Goal: Task Accomplishment & Management: Manage account settings

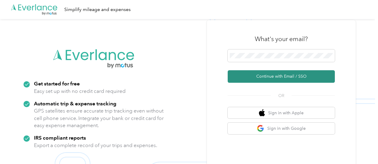
click at [276, 73] on button "Continue with Email / SSO" at bounding box center [281, 76] width 107 height 13
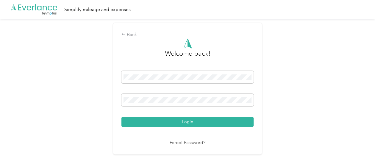
click at [122, 117] on button "Login" at bounding box center [188, 122] width 132 height 10
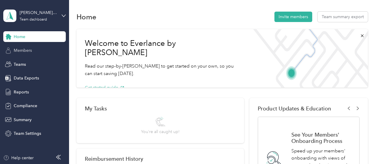
click at [31, 51] on span "Members" at bounding box center [23, 50] width 18 height 6
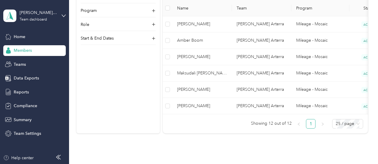
scroll to position [257, 0]
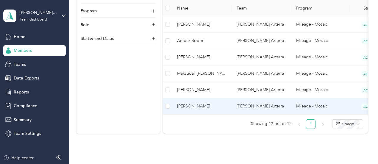
click at [224, 109] on td "[PERSON_NAME]" at bounding box center [202, 106] width 60 height 16
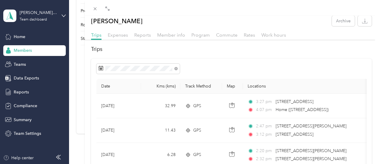
scroll to position [3, 0]
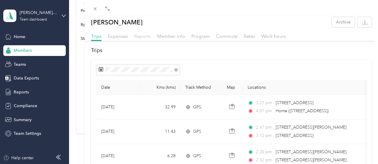
click at [147, 37] on span "Reports" at bounding box center [142, 36] width 17 height 6
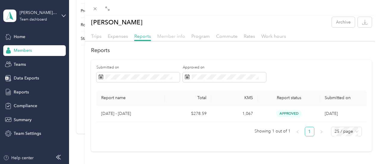
click at [168, 36] on span "Member info" at bounding box center [171, 36] width 28 height 6
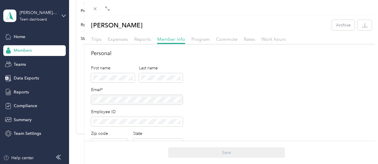
scroll to position [0, 0]
click at [93, 9] on icon at bounding box center [95, 8] width 5 height 5
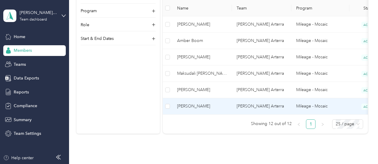
click at [216, 104] on span "[PERSON_NAME]" at bounding box center [202, 106] width 50 height 7
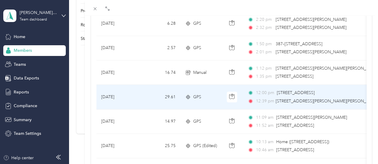
scroll to position [136, 0]
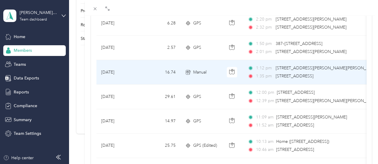
click at [218, 72] on td "Manual" at bounding box center [202, 72] width 42 height 24
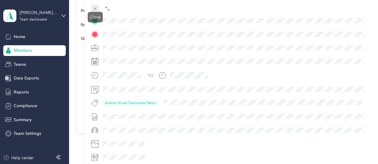
click at [95, 7] on icon at bounding box center [95, 8] width 5 height 5
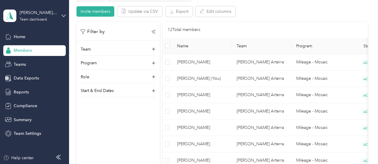
scroll to position [120, 0]
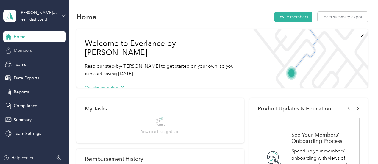
click at [35, 49] on div "Members" at bounding box center [34, 50] width 63 height 11
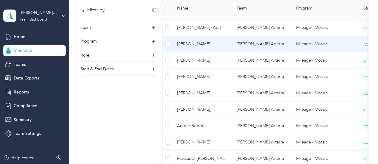
scroll to position [171, 0]
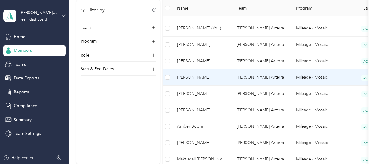
click at [218, 78] on span "[PERSON_NAME]" at bounding box center [202, 77] width 50 height 7
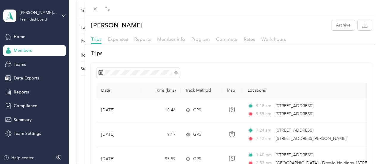
click at [175, 43] on div "Member info" at bounding box center [171, 39] width 28 height 7
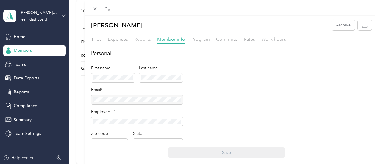
click at [142, 40] on span "Reports" at bounding box center [142, 39] width 17 height 6
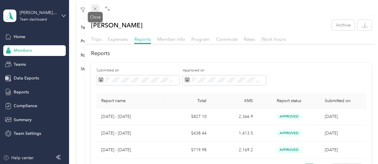
click at [95, 10] on icon at bounding box center [95, 8] width 5 height 5
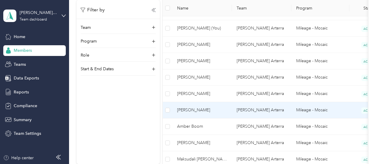
click at [236, 107] on td "[PERSON_NAME] Arterra" at bounding box center [262, 110] width 60 height 16
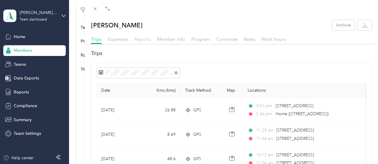
click at [146, 38] on span "Reports" at bounding box center [142, 39] width 17 height 6
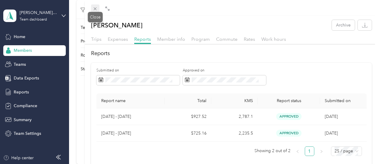
click at [95, 10] on icon at bounding box center [95, 8] width 5 height 5
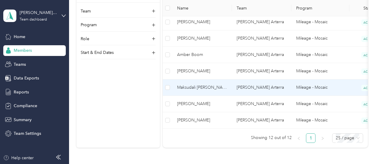
scroll to position [244, 0]
